Goal: Find specific page/section: Find specific page/section

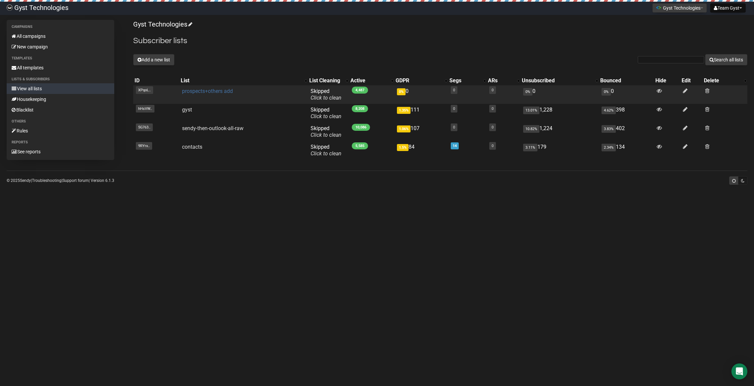
click at [192, 92] on link "prospects+others add" at bounding box center [207, 91] width 51 height 6
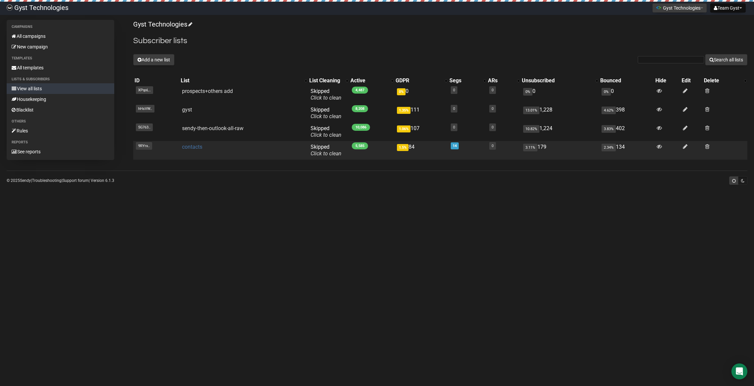
click at [192, 148] on link "contacts" at bounding box center [192, 147] width 20 height 6
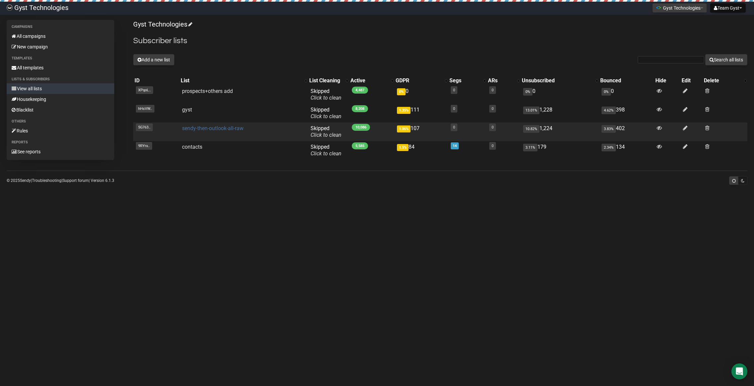
click at [186, 129] on link "sendy-then-outlook-all-raw" at bounding box center [212, 128] width 61 height 6
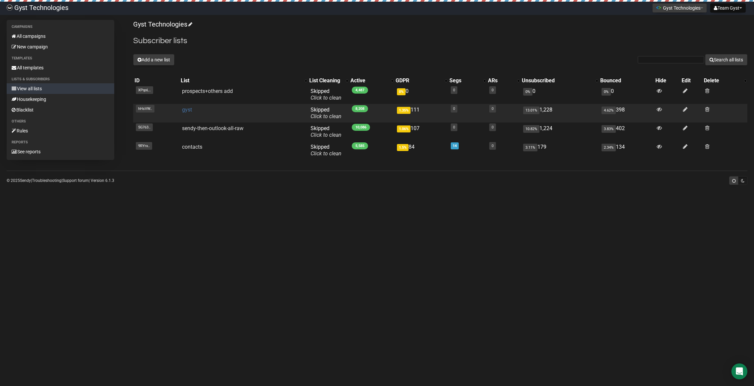
click at [186, 111] on link "gyst" at bounding box center [187, 110] width 10 height 6
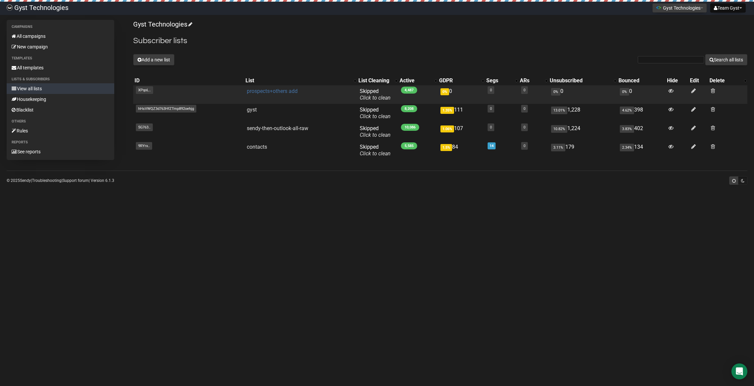
click at [269, 92] on link "prospects+others add" at bounding box center [272, 91] width 51 height 6
